Goal: Task Accomplishment & Management: Use online tool/utility

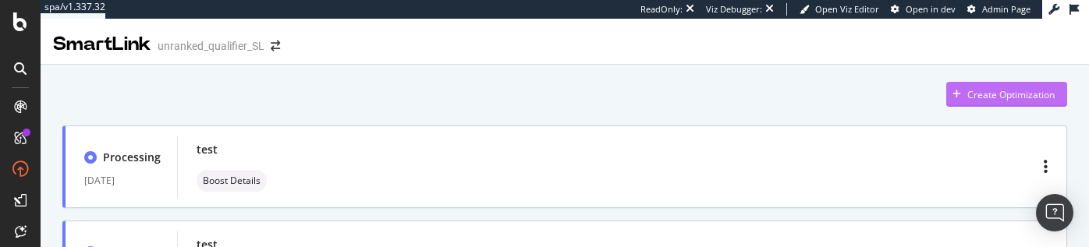
click at [965, 103] on div "Create Optimization" at bounding box center [1001, 94] width 108 height 23
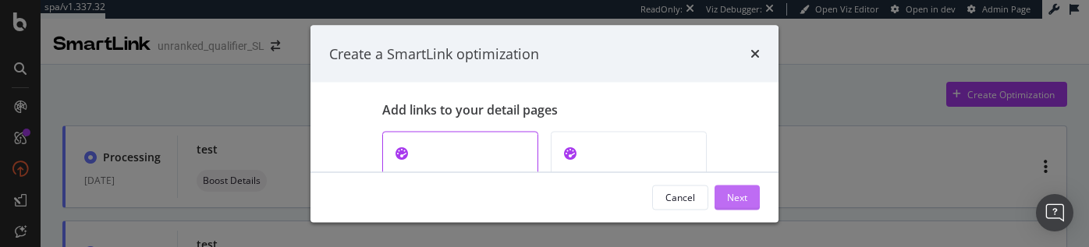
click at [740, 194] on div "Next" at bounding box center [737, 196] width 20 height 13
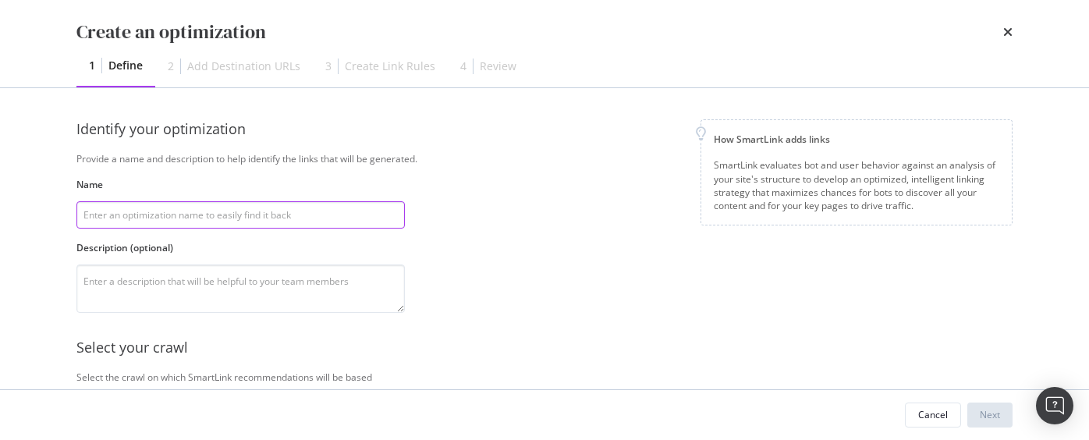
click at [275, 215] on input "modal" at bounding box center [240, 214] width 329 height 27
type input "test"
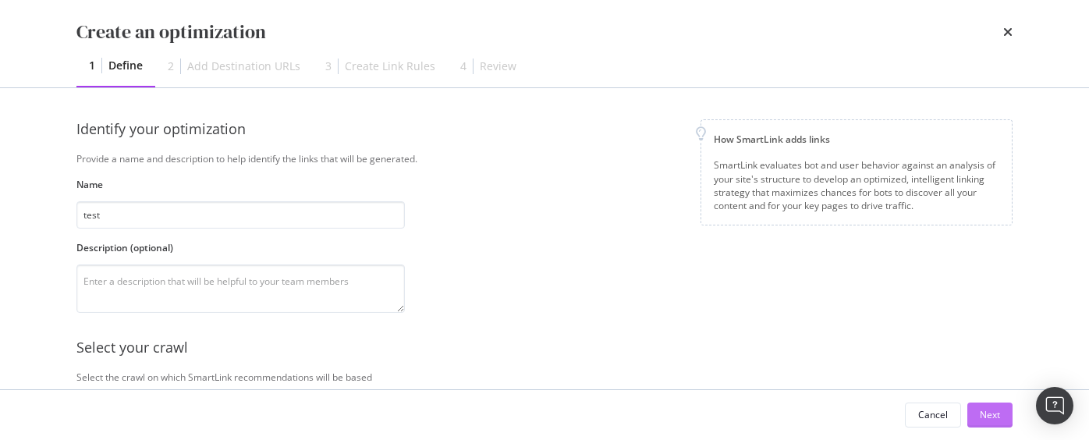
click at [995, 405] on div "Next" at bounding box center [990, 414] width 20 height 13
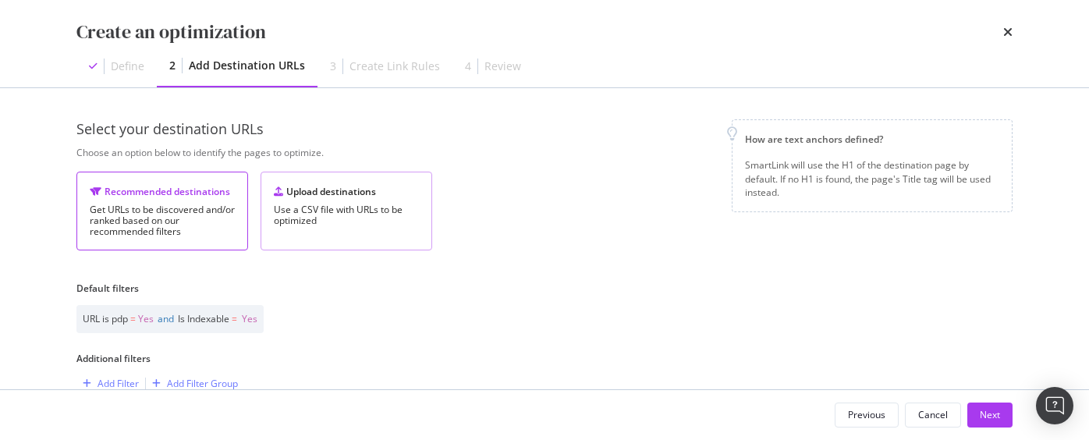
click at [332, 215] on div "Use a CSV file with URLs to be optimized" at bounding box center [346, 215] width 145 height 22
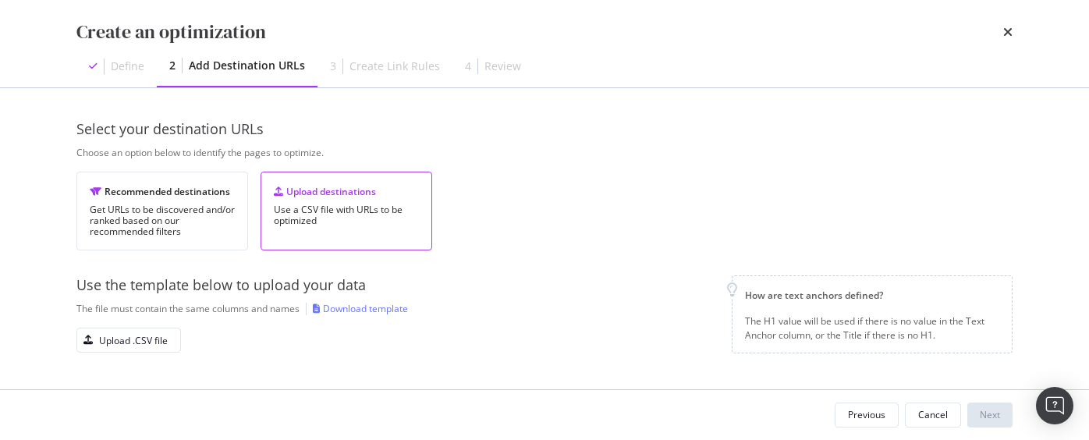
click at [131, 325] on div "Use the template below to upload your data The file must contain the same colum…" at bounding box center [397, 314] width 643 height 78
click at [121, 336] on div "Upload .CSV file" at bounding box center [133, 340] width 69 height 13
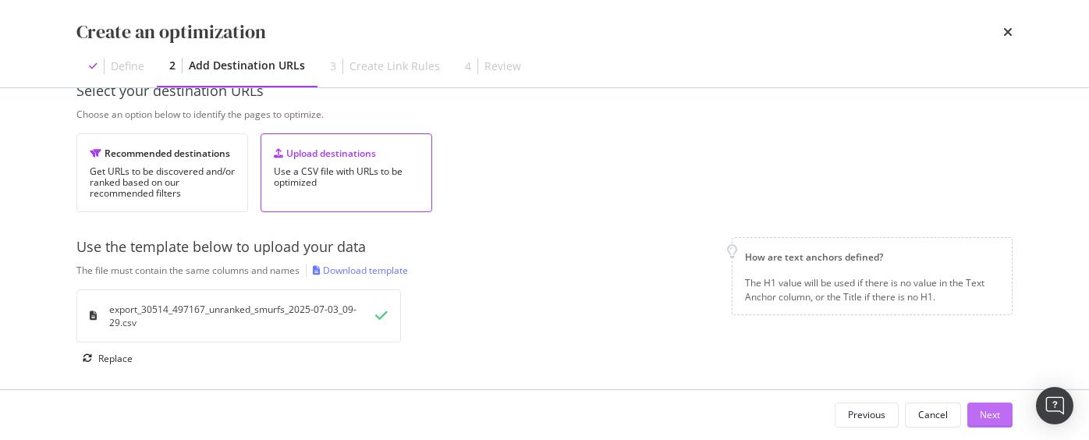
click at [990, 405] on div "Next" at bounding box center [990, 414] width 20 height 13
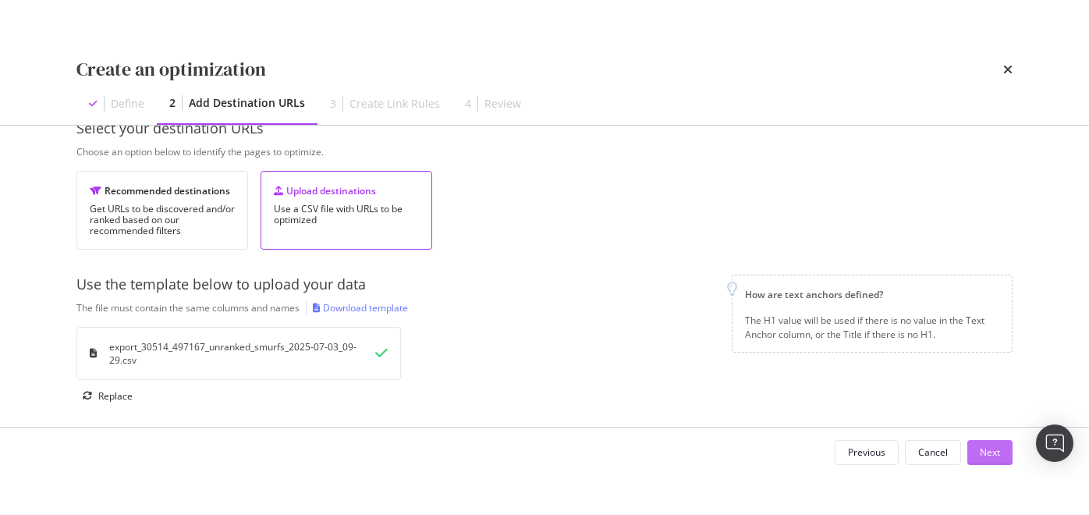
scroll to position [0, 0]
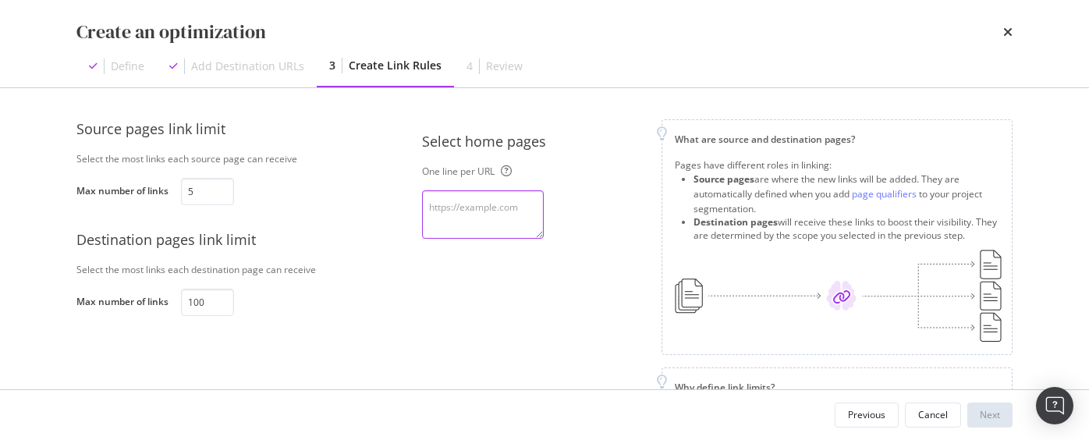
click at [499, 215] on textarea "modal" at bounding box center [483, 214] width 122 height 48
paste textarea "[URL][DOMAIN_NAME]"
type textarea "[URL][DOMAIN_NAME]"
click at [408, 299] on div "Source pages link limit Select the most links each source page can receive Max …" at bounding box center [544, 289] width 937 height 340
click at [987, 405] on div "Next" at bounding box center [990, 414] width 20 height 13
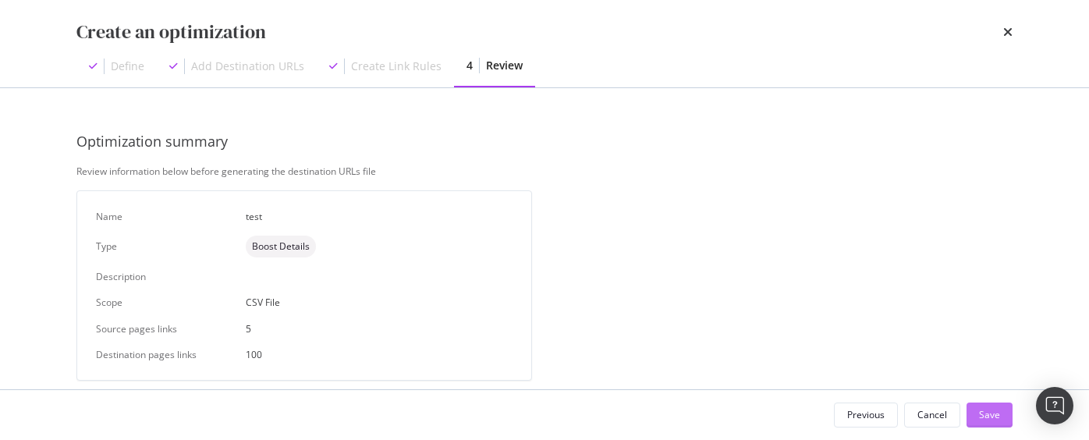
click at [986, 405] on div "Save" at bounding box center [989, 414] width 21 height 13
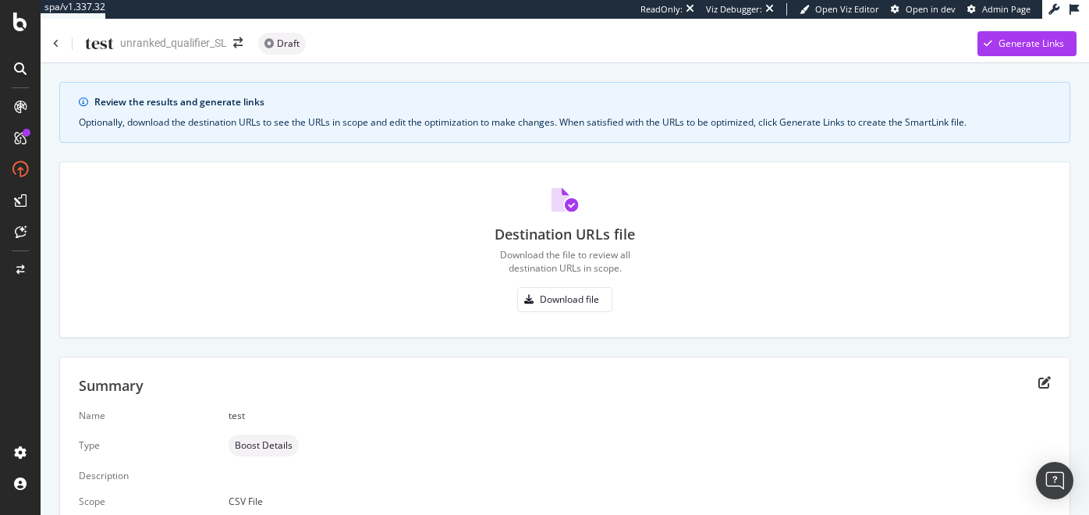
scroll to position [83, 0]
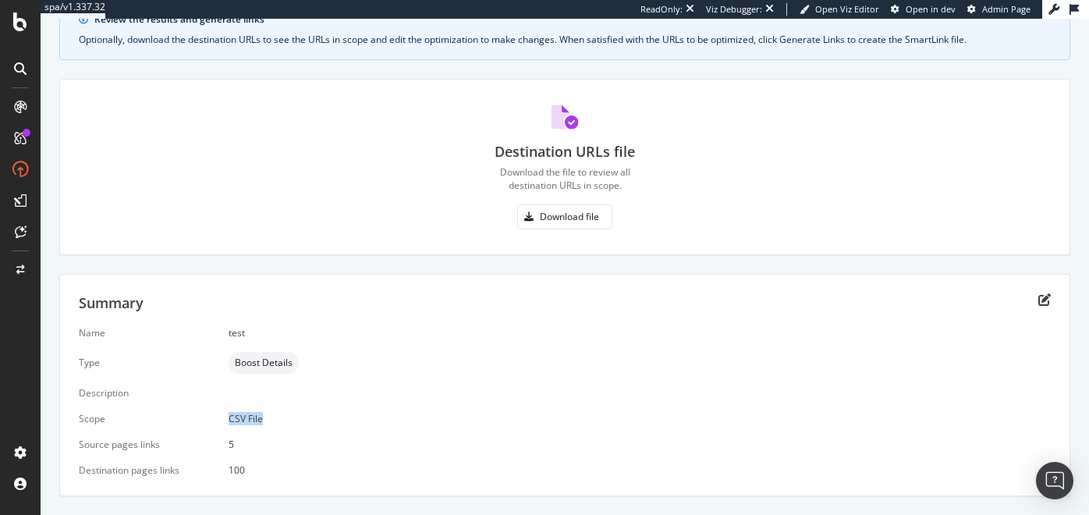
drag, startPoint x: 223, startPoint y: 419, endPoint x: 275, endPoint y: 418, distance: 52.3
click at [275, 405] on div "Name test Type Boost Details Description Scope CSV File Source pages links 5 De…" at bounding box center [565, 401] width 972 height 151
copy div "CSV File"
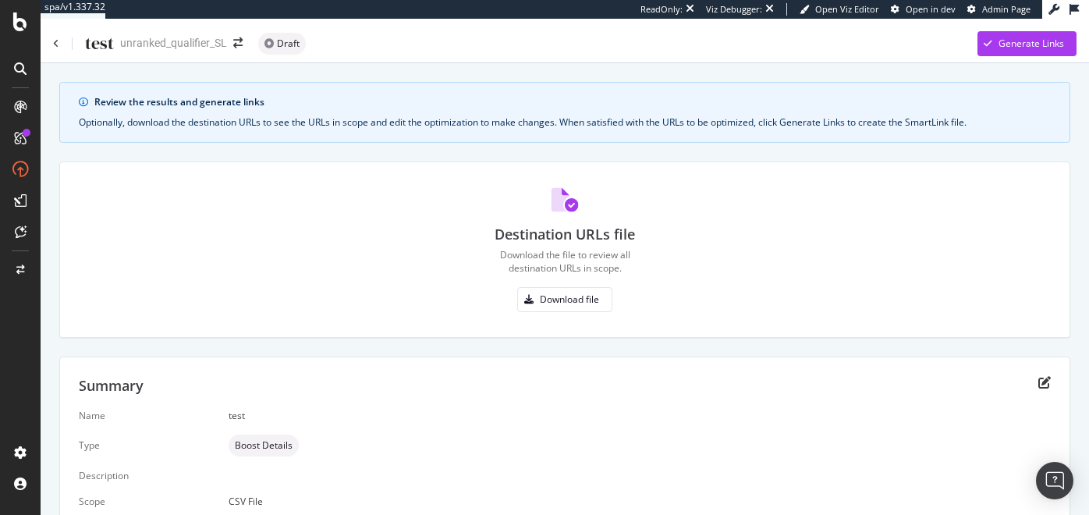
click at [66, 44] on div "test" at bounding box center [83, 43] width 61 height 24
click at [63, 44] on div "test" at bounding box center [83, 43] width 61 height 24
click at [55, 42] on icon at bounding box center [56, 43] width 6 height 9
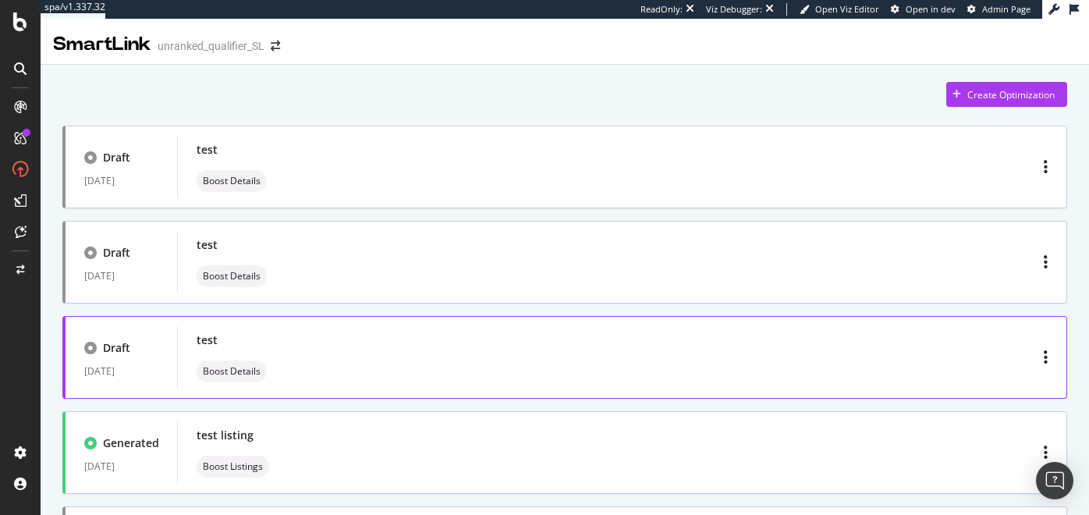
click at [300, 364] on div "test Boost Details" at bounding box center [622, 357] width 851 height 50
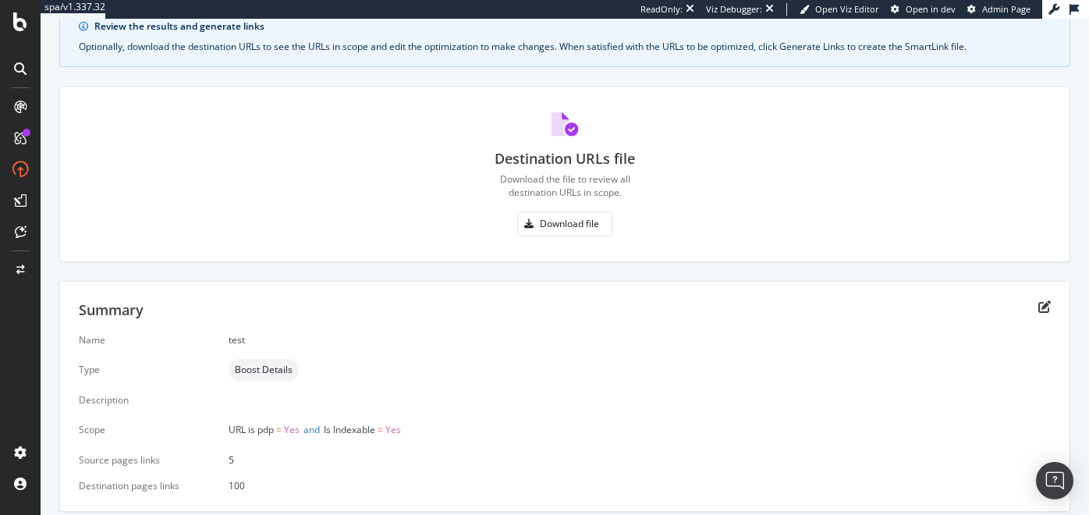
scroll to position [91, 0]
